Goal: Information Seeking & Learning: Check status

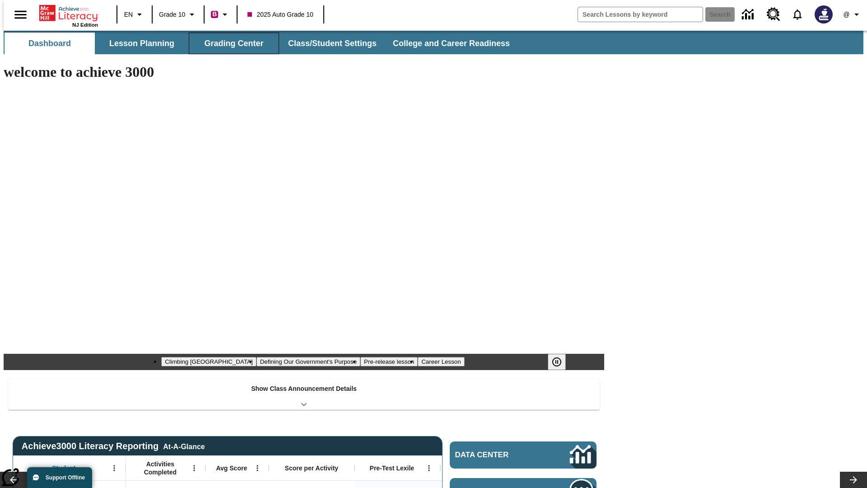
click at [230, 43] on button "Grading Center" at bounding box center [234, 44] width 90 height 22
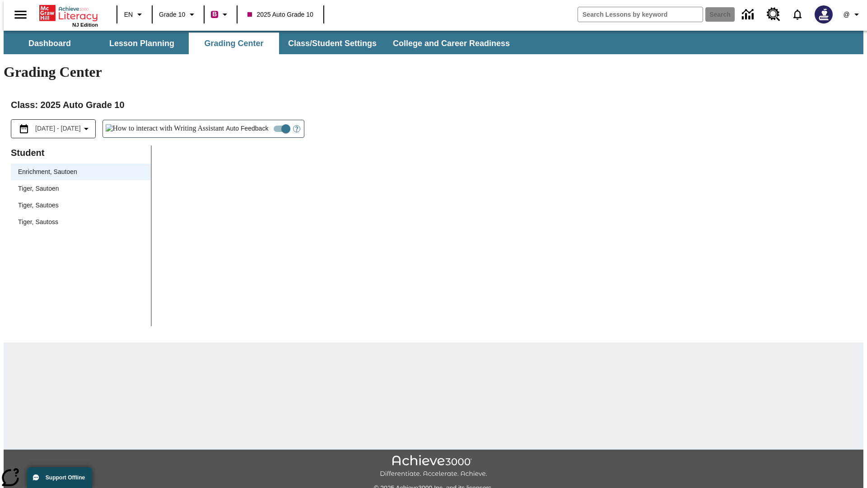
click at [78, 184] on span "Tiger, Sautoen" at bounding box center [81, 188] width 126 height 9
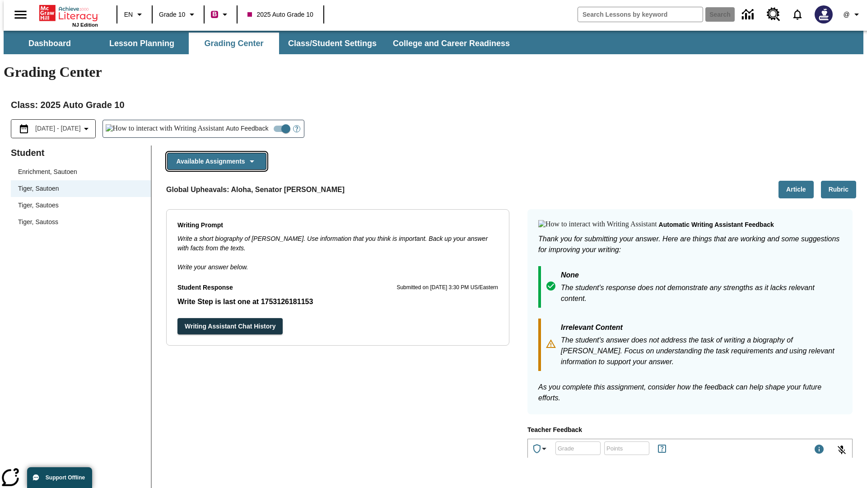
click at [214, 153] on button "Available Assignments" at bounding box center [216, 162] width 99 height 18
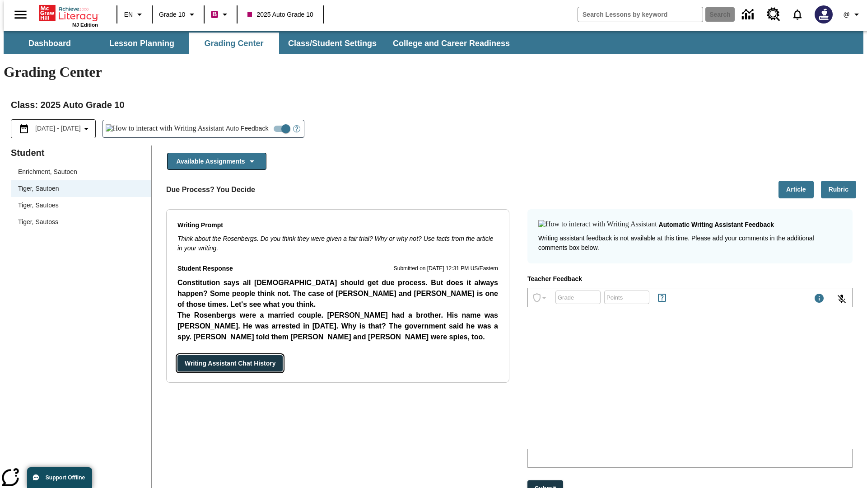
click at [178, 355] on button "Writing Assistant Chat History" at bounding box center [230, 363] width 105 height 17
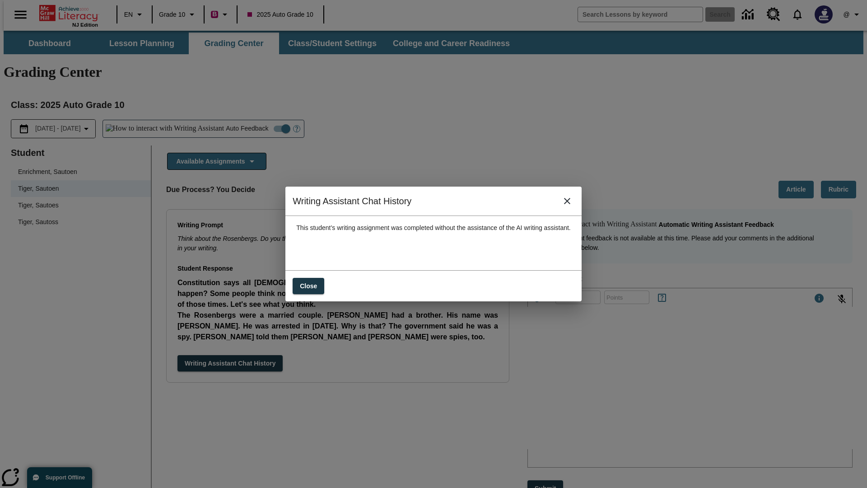
click at [571, 204] on icon "close" at bounding box center [567, 201] width 6 height 6
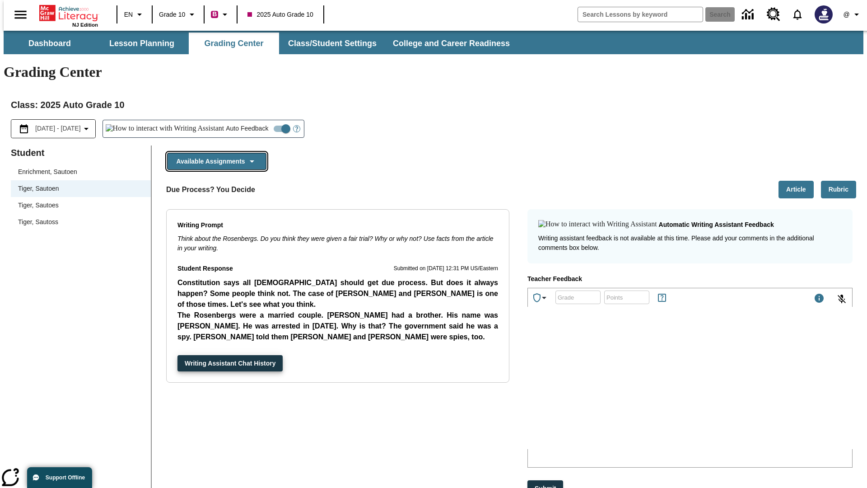
click at [214, 153] on button "Available Assignments" at bounding box center [216, 162] width 99 height 18
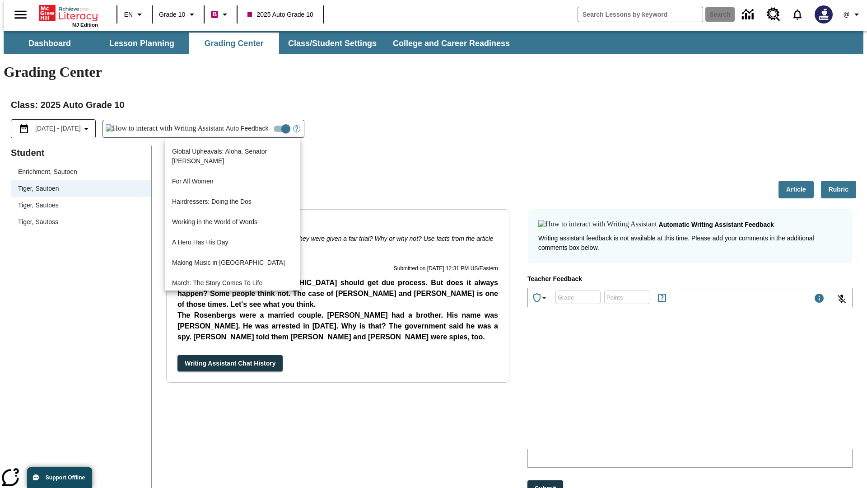
scroll to position [649, 0]
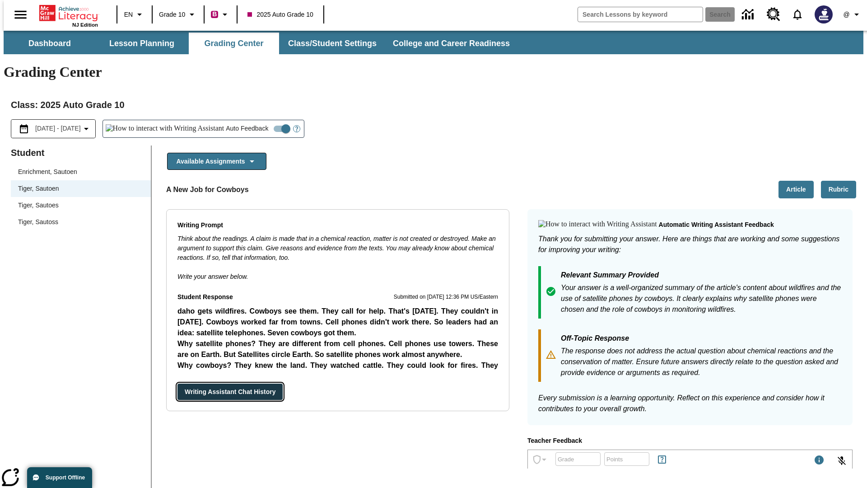
click at [178, 384] on button "Writing Assistant Chat History" at bounding box center [230, 392] width 105 height 17
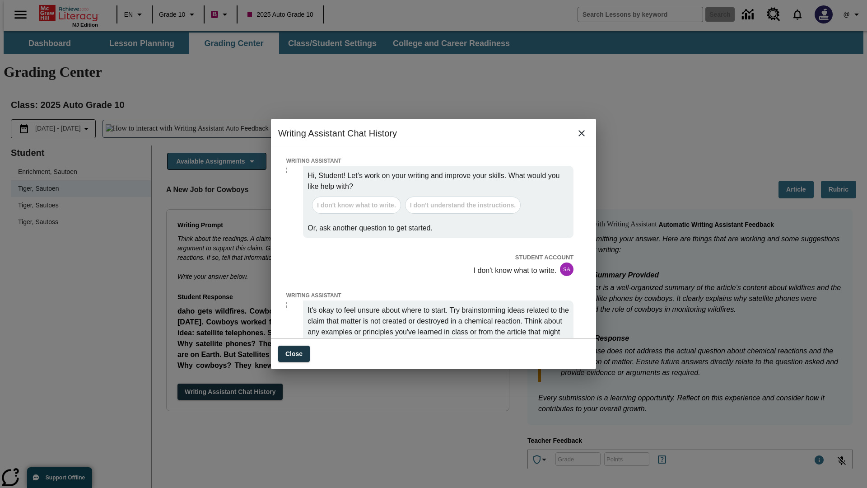
scroll to position [0, 0]
